Goal: Information Seeking & Learning: Learn about a topic

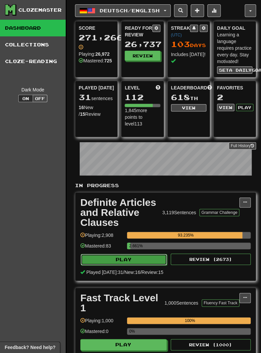
click at [119, 259] on button "Play" at bounding box center [124, 259] width 86 height 11
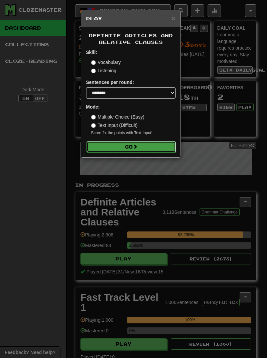
click at [112, 148] on button "Go" at bounding box center [130, 146] width 89 height 11
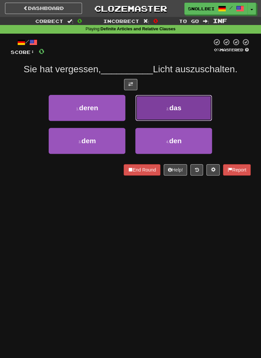
click at [168, 104] on button "2 . das" at bounding box center [173, 108] width 77 height 26
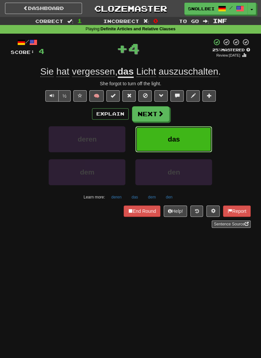
click at [161, 137] on button "das" at bounding box center [173, 139] width 77 height 26
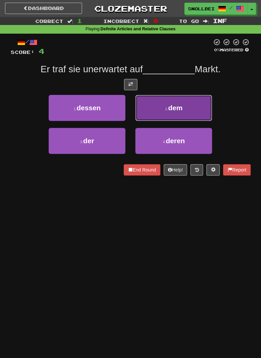
click at [163, 114] on button "2 . dem" at bounding box center [173, 108] width 77 height 26
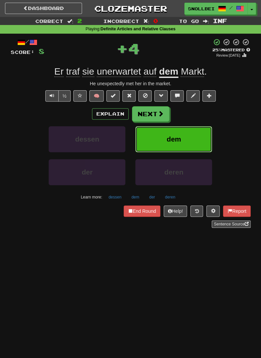
click at [165, 142] on button "dem" at bounding box center [173, 139] width 77 height 26
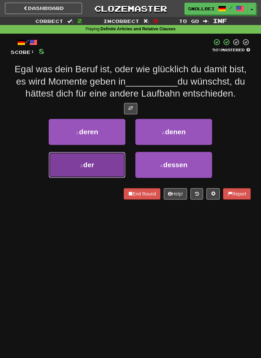
click at [88, 165] on span "der" at bounding box center [88, 165] width 11 height 8
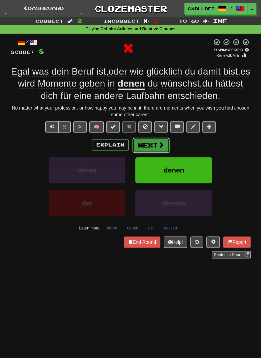
click at [150, 144] on button "Next" at bounding box center [150, 145] width 37 height 15
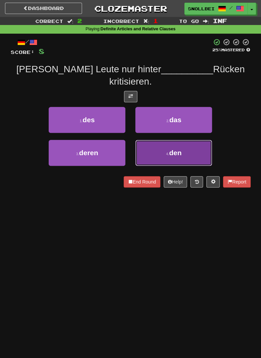
click at [193, 140] on button "4 . den" at bounding box center [173, 153] width 77 height 26
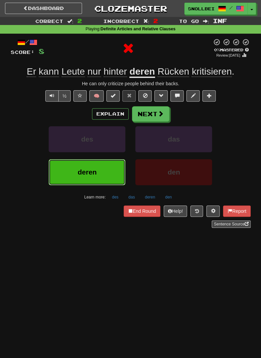
click at [84, 180] on button "deren" at bounding box center [87, 172] width 77 height 26
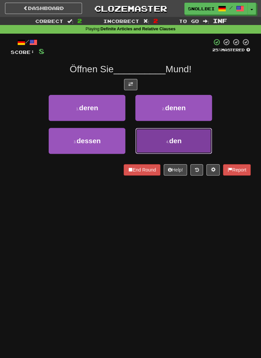
click at [196, 142] on button "4 . den" at bounding box center [173, 141] width 77 height 26
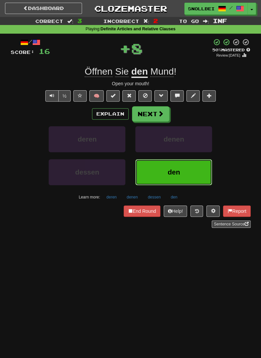
click at [189, 170] on button "den" at bounding box center [173, 172] width 77 height 26
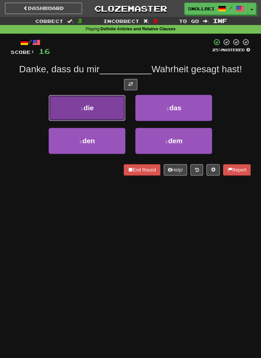
click at [74, 109] on button "1 . die" at bounding box center [87, 108] width 77 height 26
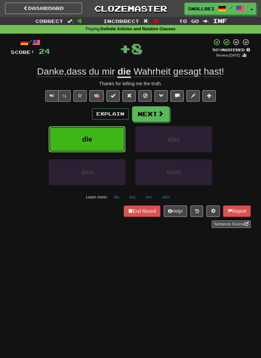
click at [81, 142] on button "die" at bounding box center [87, 139] width 77 height 26
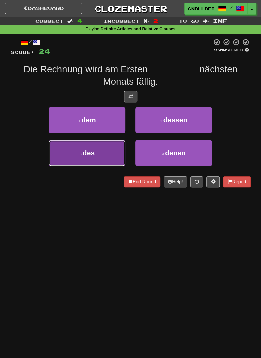
click at [81, 155] on small "3 ." at bounding box center [81, 154] width 3 height 4
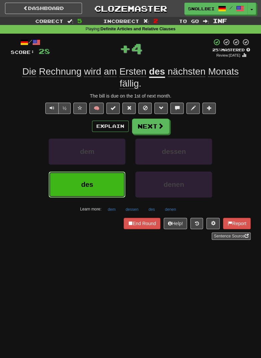
click at [86, 188] on button "des" at bounding box center [87, 185] width 77 height 26
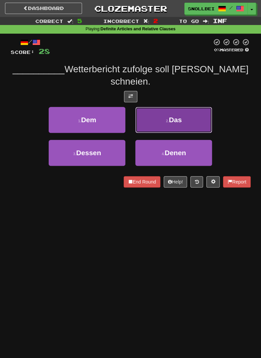
click at [196, 118] on button "2 . Das" at bounding box center [173, 120] width 77 height 26
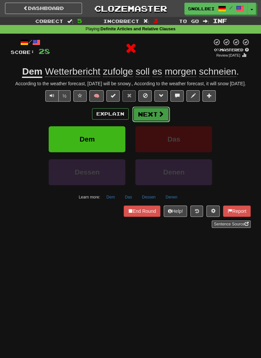
click at [161, 117] on span at bounding box center [161, 114] width 6 height 6
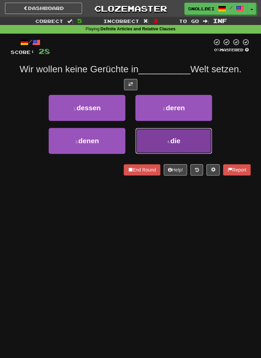
click at [190, 138] on button "4 . die" at bounding box center [173, 141] width 77 height 26
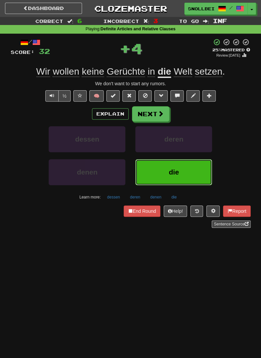
click at [177, 175] on span "die" at bounding box center [174, 172] width 10 height 8
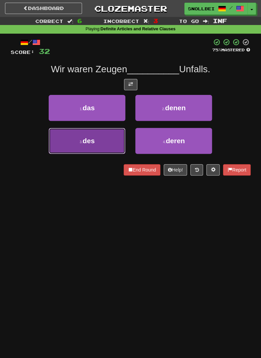
click at [75, 141] on button "3 . des" at bounding box center [87, 141] width 77 height 26
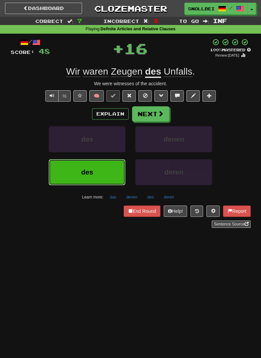
click at [77, 172] on button "des" at bounding box center [87, 172] width 77 height 26
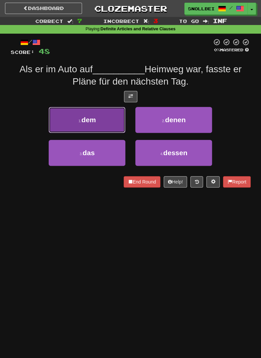
click at [72, 118] on button "1 . dem" at bounding box center [87, 120] width 77 height 26
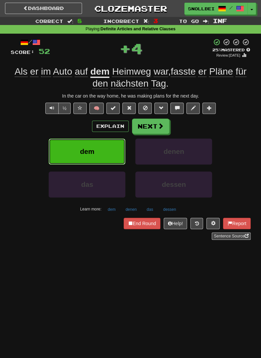
click at [83, 150] on span "dem" at bounding box center [87, 152] width 14 height 8
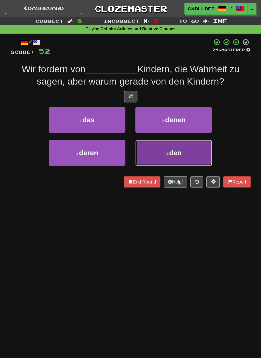
click at [191, 149] on button "4 . den" at bounding box center [173, 153] width 77 height 26
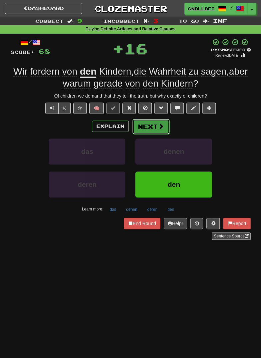
click at [164, 126] on button "Next" at bounding box center [150, 126] width 37 height 15
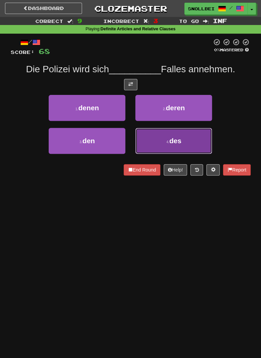
click at [184, 140] on button "4 . des" at bounding box center [173, 141] width 77 height 26
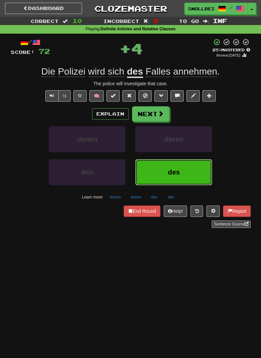
click at [186, 166] on button "des" at bounding box center [173, 172] width 77 height 26
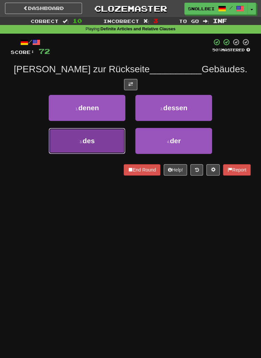
click at [76, 143] on button "3 . des" at bounding box center [87, 141] width 77 height 26
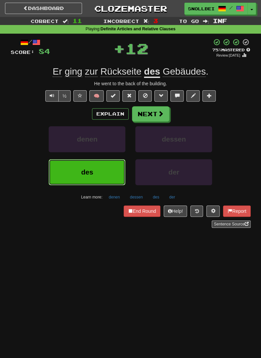
click at [88, 171] on span "des" at bounding box center [87, 172] width 12 height 8
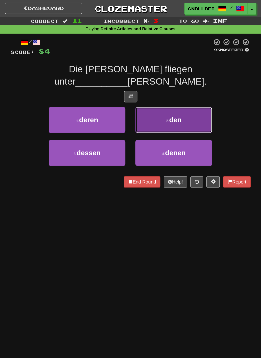
click at [204, 107] on button "2 . den" at bounding box center [173, 120] width 77 height 26
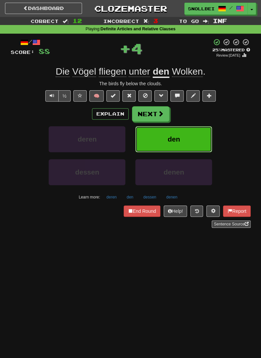
click at [193, 139] on button "den" at bounding box center [173, 139] width 77 height 26
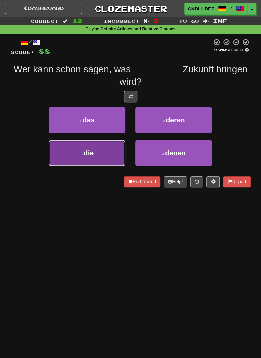
click at [82, 153] on small "3 ." at bounding box center [82, 154] width 3 height 4
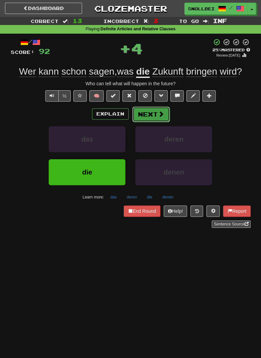
click at [162, 113] on span at bounding box center [161, 114] width 6 height 6
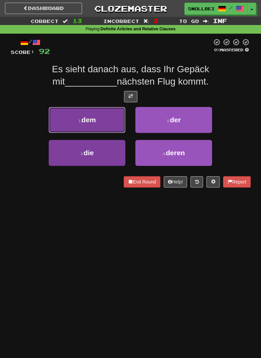
click at [70, 121] on button "1 . dem" at bounding box center [87, 120] width 77 height 26
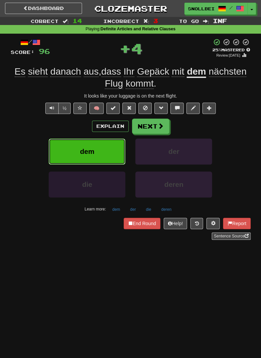
click at [78, 147] on button "dem" at bounding box center [87, 152] width 77 height 26
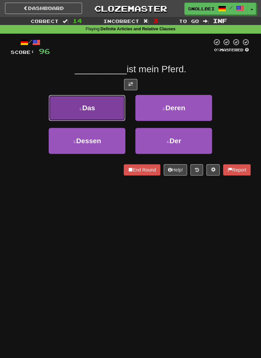
click at [69, 110] on button "1 . Das" at bounding box center [87, 108] width 77 height 26
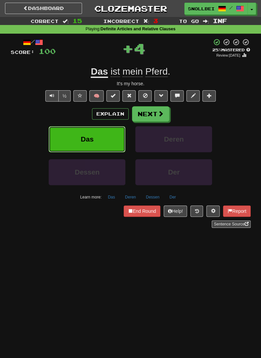
click at [79, 135] on button "Das" at bounding box center [87, 139] width 77 height 26
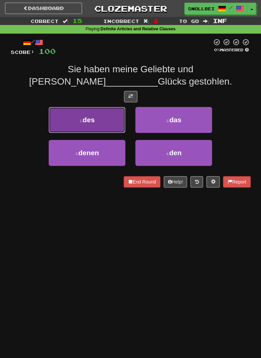
click at [67, 119] on button "1 . des" at bounding box center [87, 120] width 77 height 26
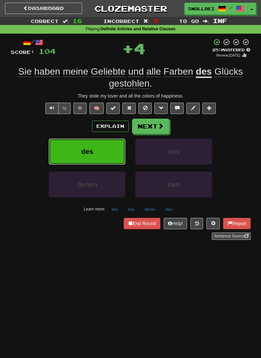
click at [69, 147] on button "des" at bounding box center [87, 152] width 77 height 26
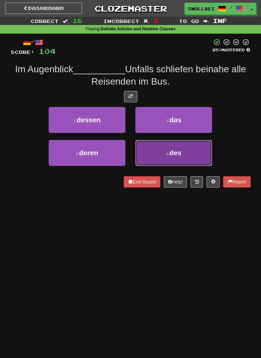
click at [180, 153] on span "des" at bounding box center [175, 153] width 12 height 8
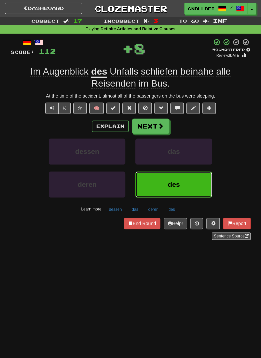
click at [175, 181] on span "des" at bounding box center [174, 185] width 12 height 8
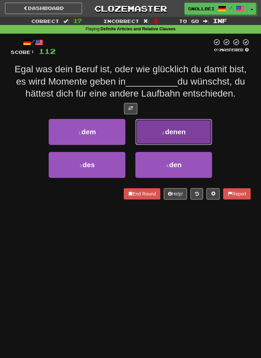
click at [194, 133] on button "2 . denen" at bounding box center [173, 132] width 77 height 26
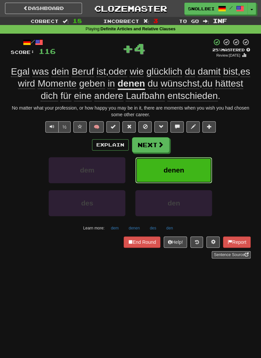
click at [184, 160] on button "denen" at bounding box center [173, 170] width 77 height 26
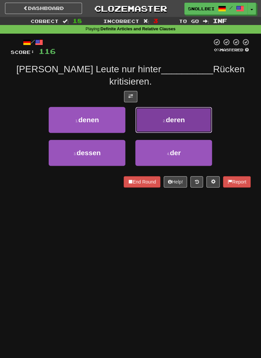
click at [197, 111] on button "2 . deren" at bounding box center [173, 120] width 77 height 26
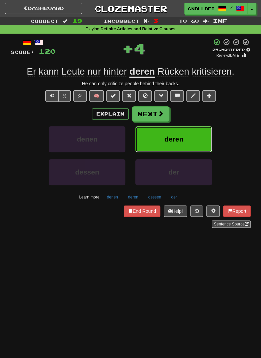
click at [186, 144] on button "deren" at bounding box center [173, 139] width 77 height 26
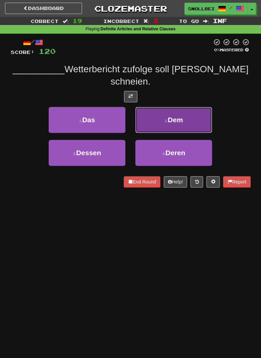
click at [196, 116] on button "2 . Dem" at bounding box center [173, 120] width 77 height 26
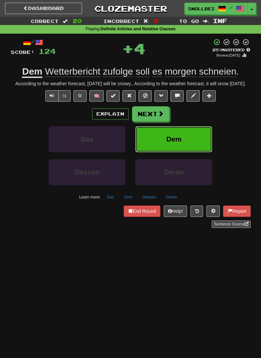
click at [191, 136] on button "Dem" at bounding box center [173, 139] width 77 height 26
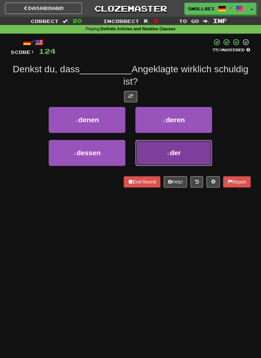
click at [180, 152] on span "der" at bounding box center [175, 153] width 11 height 8
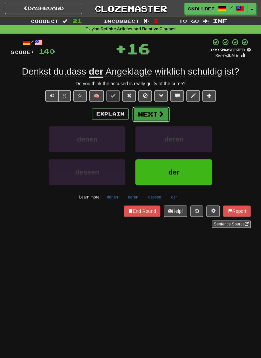
click at [166, 117] on button "Next" at bounding box center [150, 114] width 37 height 15
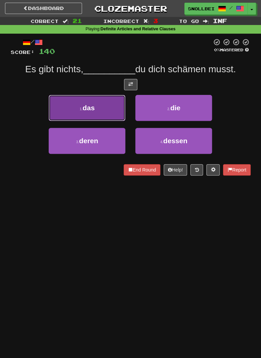
click at [71, 110] on button "1 . das" at bounding box center [87, 108] width 77 height 26
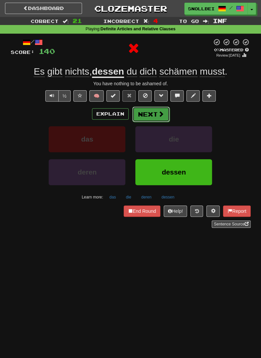
click at [164, 116] on button "Next" at bounding box center [150, 114] width 37 height 15
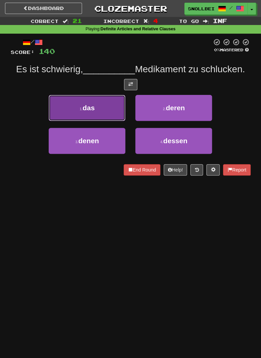
click at [67, 111] on button "1 . das" at bounding box center [87, 108] width 77 height 26
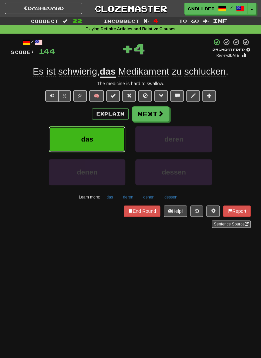
click at [77, 136] on button "das" at bounding box center [87, 139] width 77 height 26
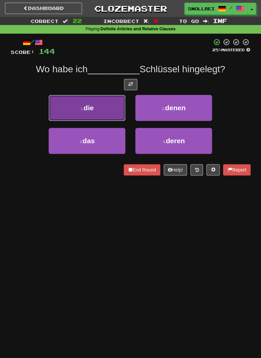
click at [68, 111] on button "1 . die" at bounding box center [87, 108] width 77 height 26
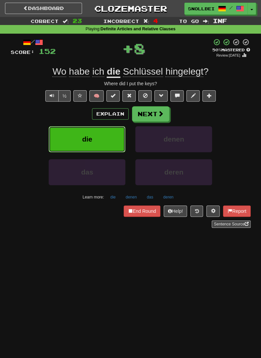
click at [79, 135] on button "die" at bounding box center [87, 139] width 77 height 26
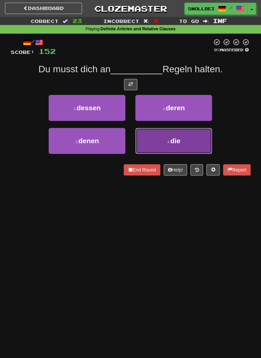
click at [179, 140] on span "die" at bounding box center [175, 141] width 10 height 8
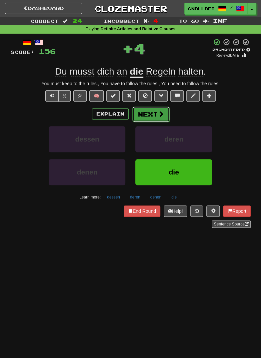
click at [158, 114] on span at bounding box center [161, 114] width 6 height 6
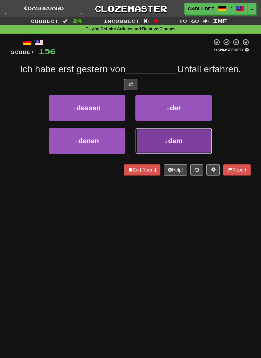
click at [178, 137] on span "dem" at bounding box center [175, 141] width 14 height 8
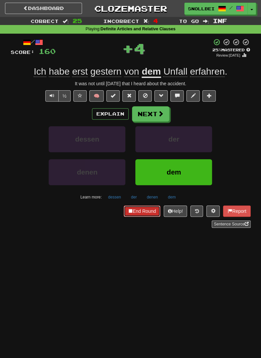
click at [143, 207] on button "End Round" at bounding box center [142, 211] width 37 height 11
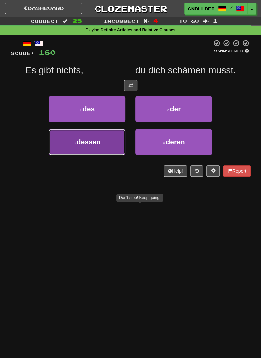
click at [69, 141] on button "3 . dessen" at bounding box center [87, 142] width 77 height 26
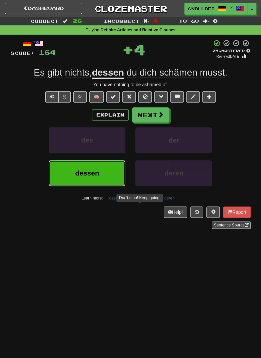
click at [79, 178] on button "dessen" at bounding box center [87, 173] width 77 height 26
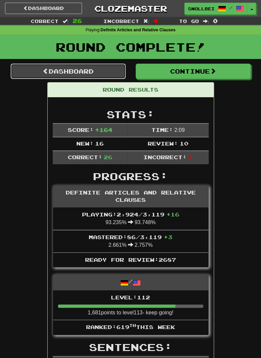
click at [64, 69] on link "Dashboard" at bounding box center [68, 71] width 115 height 15
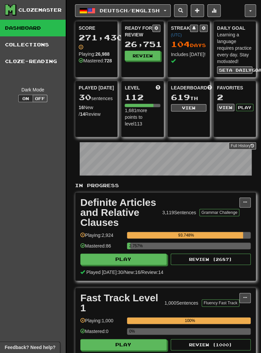
scroll to position [342, 0]
